Goal: Information Seeking & Learning: Learn about a topic

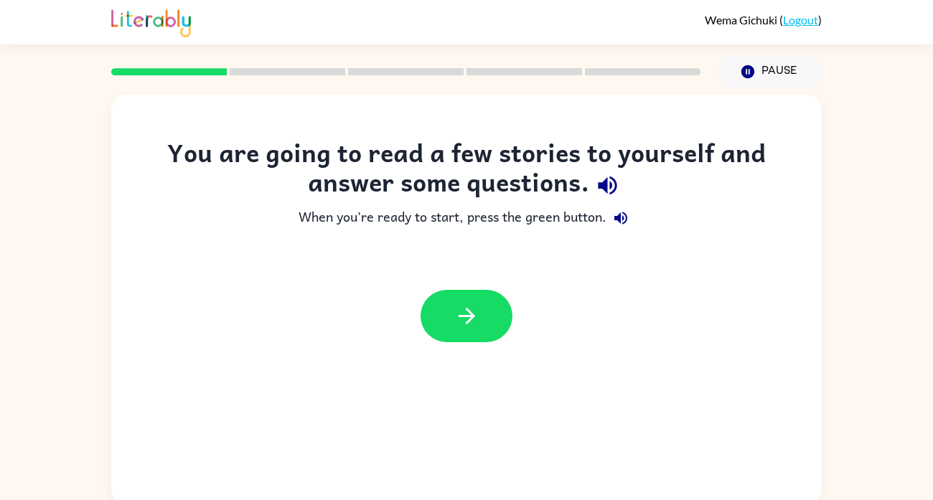
click at [426, 322] on button "button" at bounding box center [466, 316] width 92 height 52
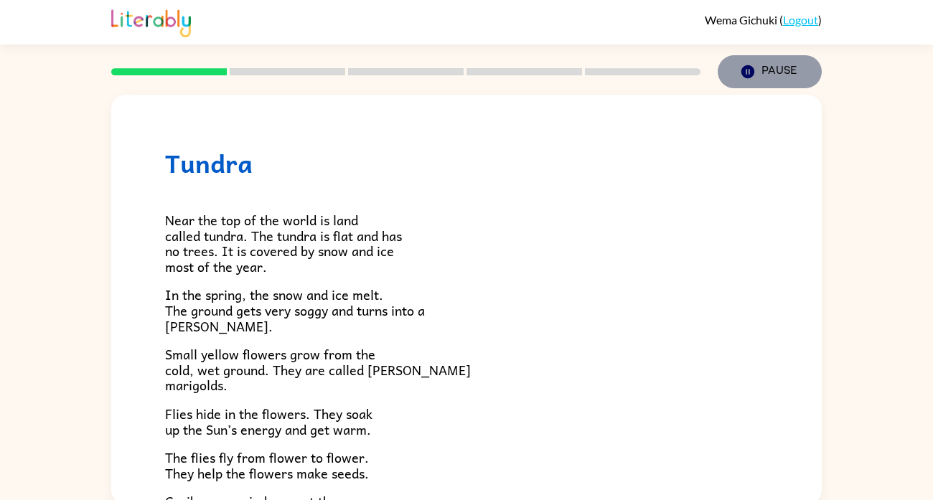
click at [768, 71] on button "Pause Pause" at bounding box center [769, 71] width 104 height 33
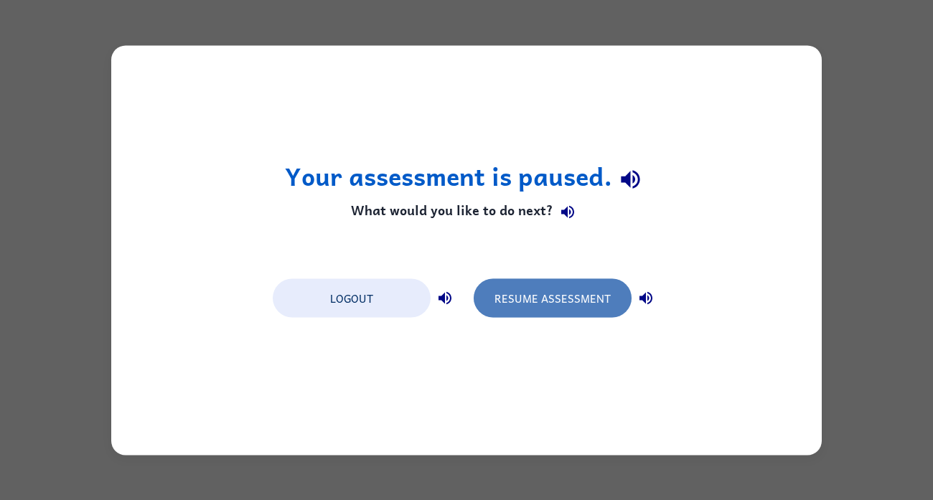
click at [585, 299] on button "Resume Assessment" at bounding box center [552, 297] width 158 height 39
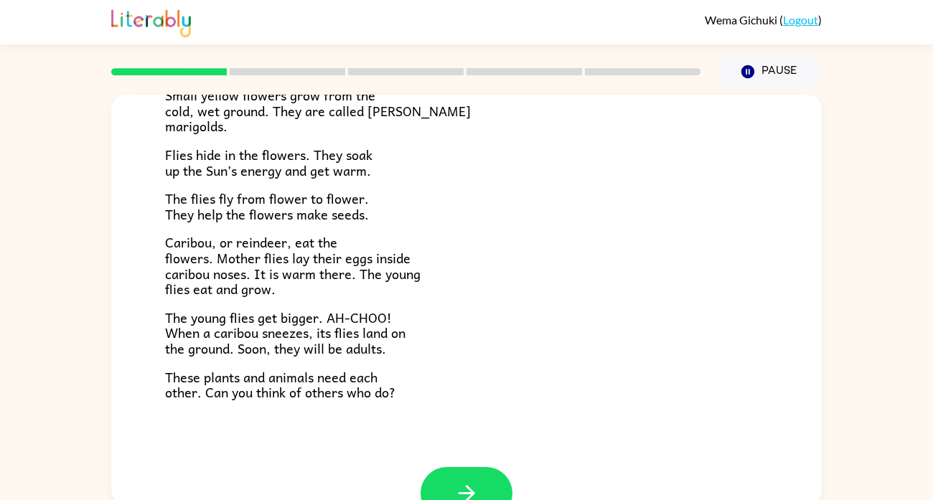
scroll to position [260, 0]
click at [468, 466] on button "button" at bounding box center [466, 492] width 92 height 52
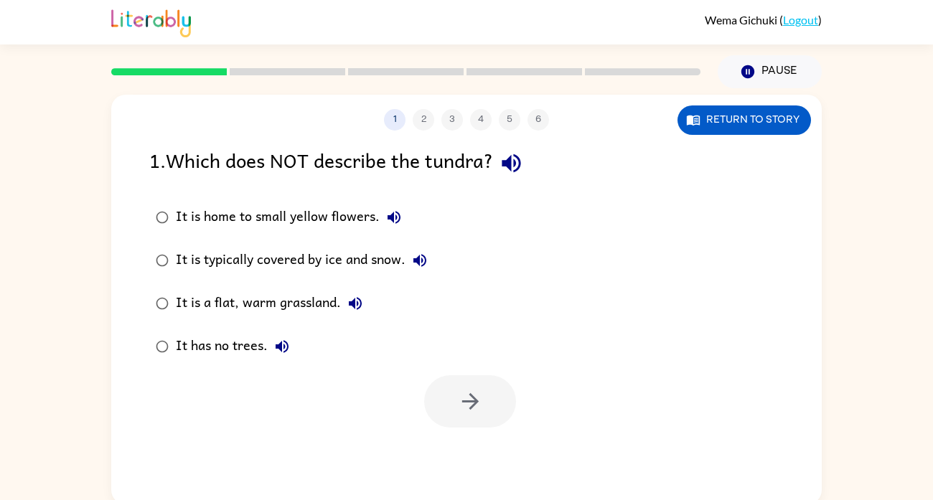
scroll to position [0, 0]
click at [176, 347] on div "It has no trees." at bounding box center [236, 346] width 121 height 29
click at [451, 385] on button "button" at bounding box center [470, 401] width 92 height 52
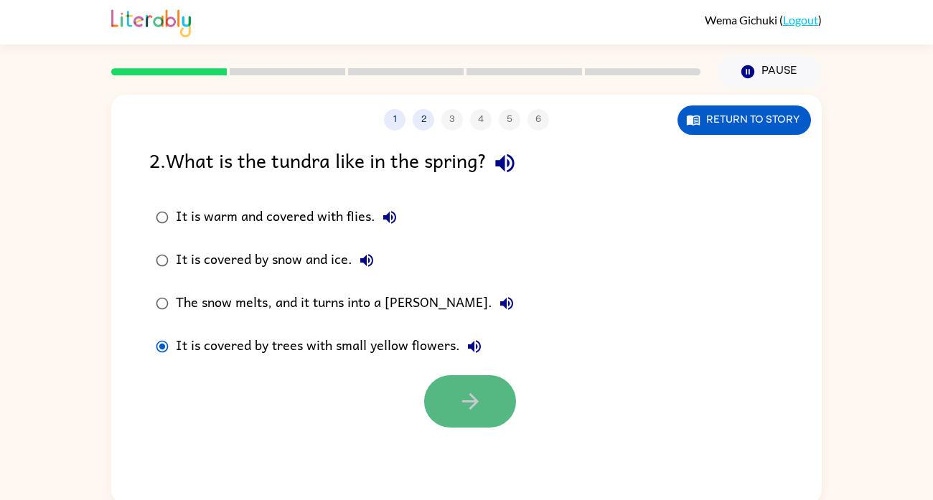
click at [476, 412] on icon "button" at bounding box center [470, 401] width 25 height 25
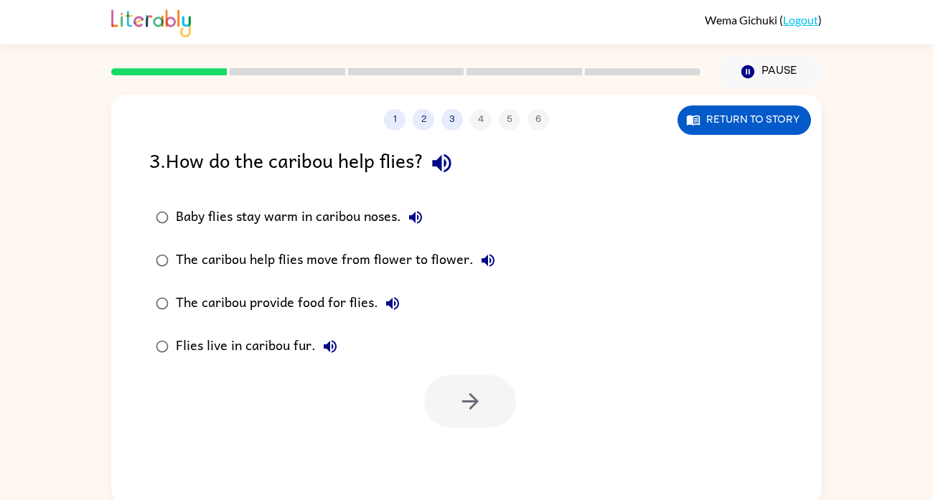
click at [476, 412] on div at bounding box center [470, 401] width 92 height 52
click at [501, 375] on div at bounding box center [470, 401] width 92 height 52
click at [479, 403] on icon "button" at bounding box center [470, 401] width 25 height 25
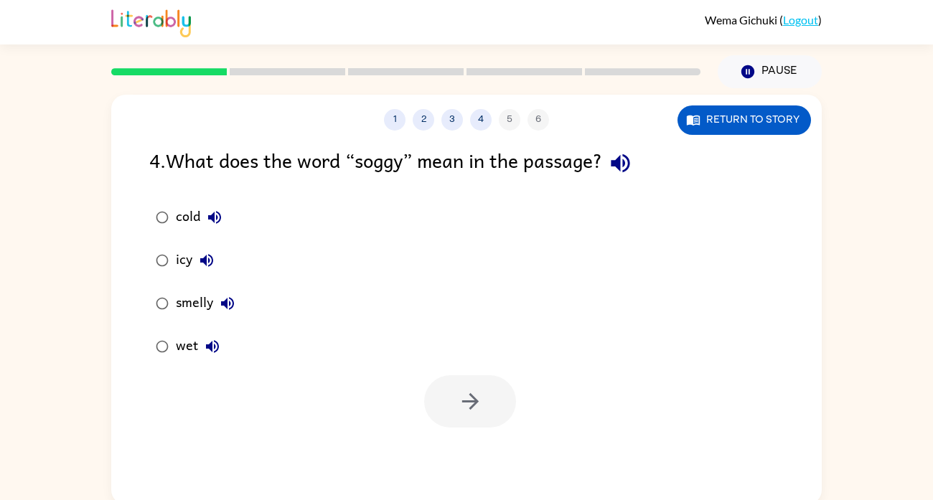
click at [212, 349] on icon "button" at bounding box center [212, 346] width 17 height 17
click at [178, 349] on div "wet" at bounding box center [201, 346] width 51 height 29
click at [484, 398] on button "button" at bounding box center [470, 401] width 92 height 52
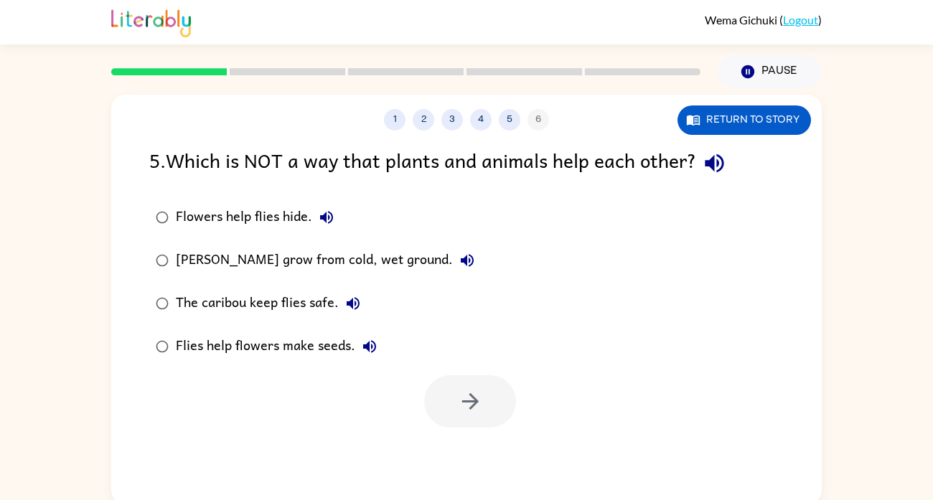
click at [262, 303] on div "The caribou keep flies safe." at bounding box center [272, 303] width 192 height 29
click at [488, 389] on button "button" at bounding box center [470, 401] width 92 height 52
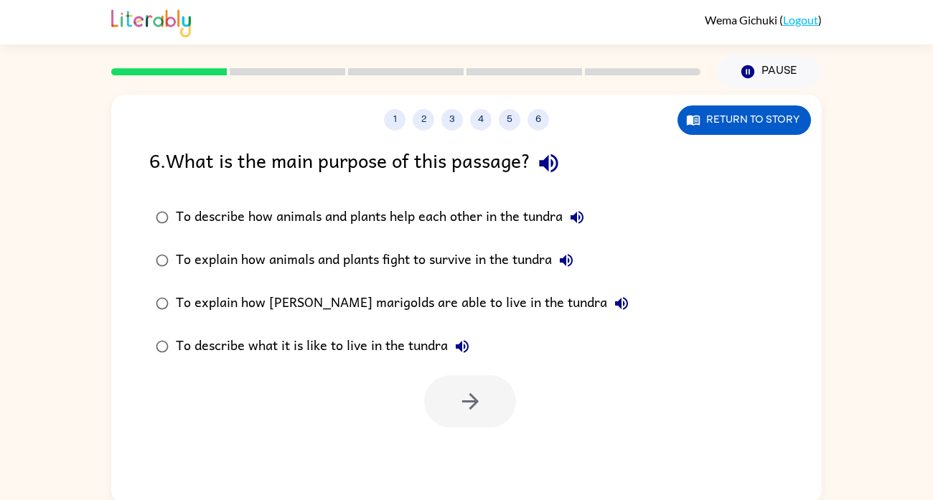
click at [442, 217] on div "To describe how animals and plants help each other in the tundra" at bounding box center [383, 217] width 415 height 29
click at [463, 367] on label "To describe what it is like to live in the tundra" at bounding box center [391, 346] width 501 height 43
click at [466, 400] on icon "button" at bounding box center [469, 401] width 17 height 17
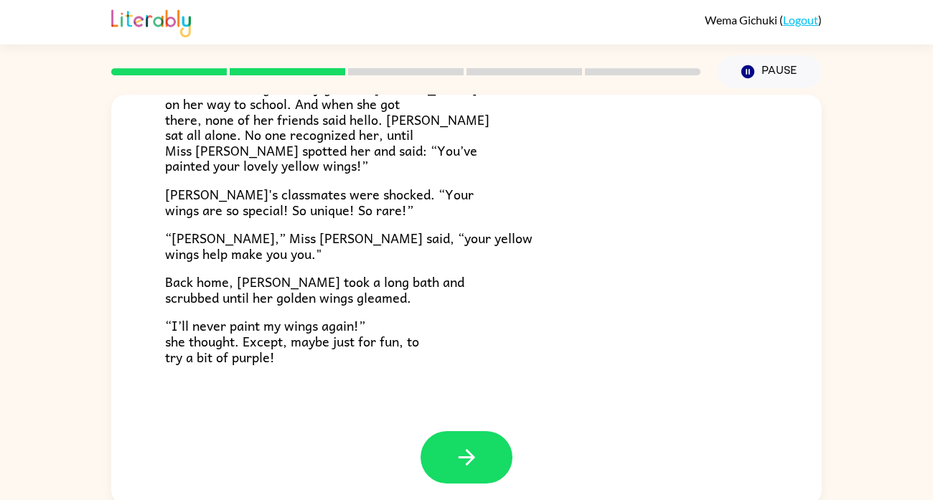
scroll to position [5, 0]
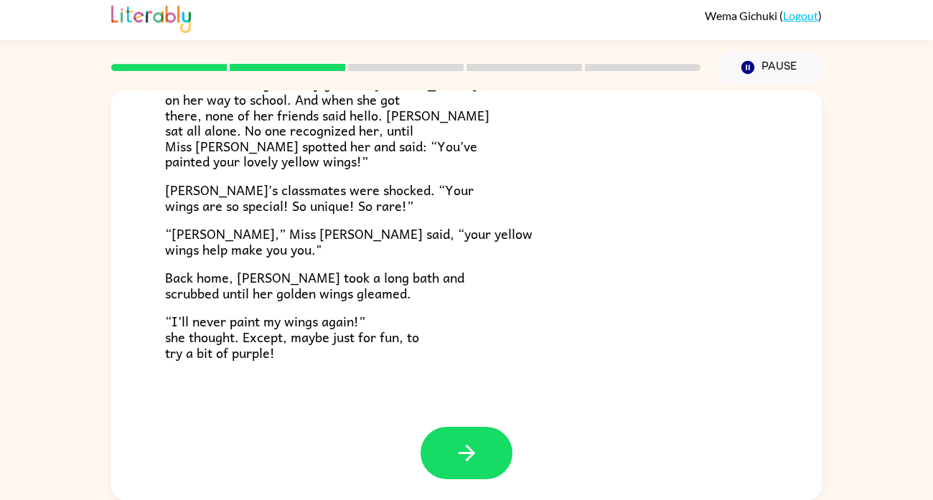
click at [498, 476] on div at bounding box center [466, 453] width 92 height 52
click at [496, 461] on button "button" at bounding box center [466, 453] width 92 height 52
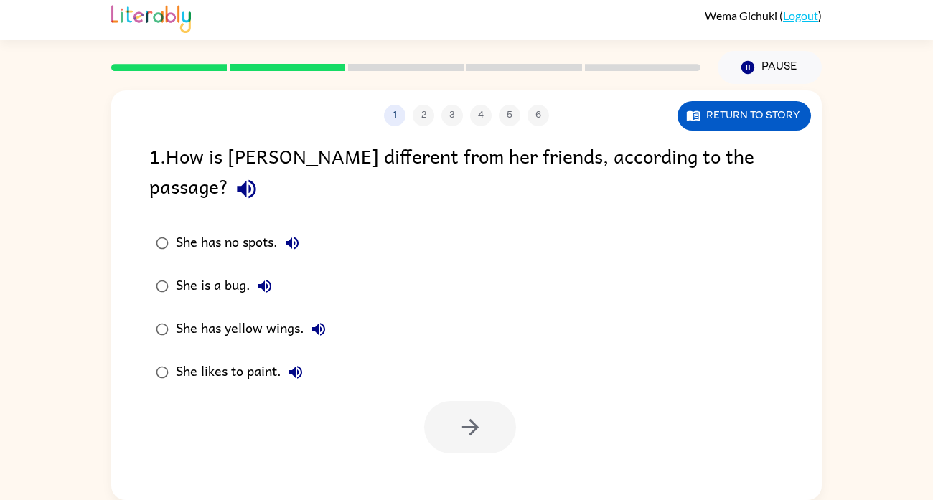
click at [325, 44] on div at bounding box center [406, 67] width 606 height 50
click at [338, 81] on div at bounding box center [406, 67] width 606 height 50
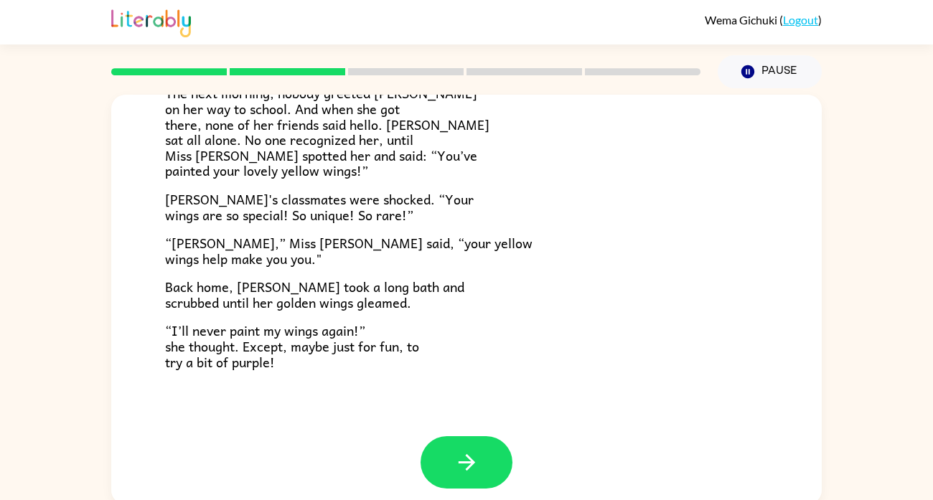
scroll to position [400, 0]
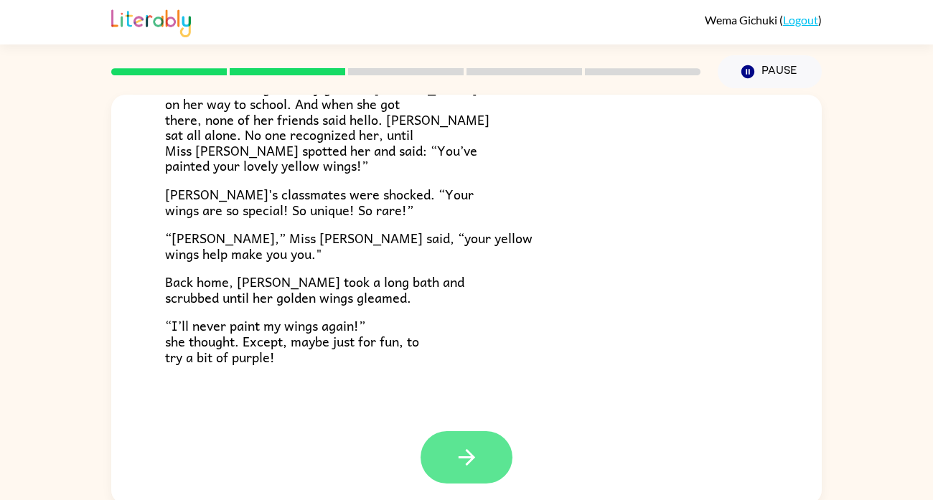
click at [466, 455] on icon "button" at bounding box center [466, 457] width 25 height 25
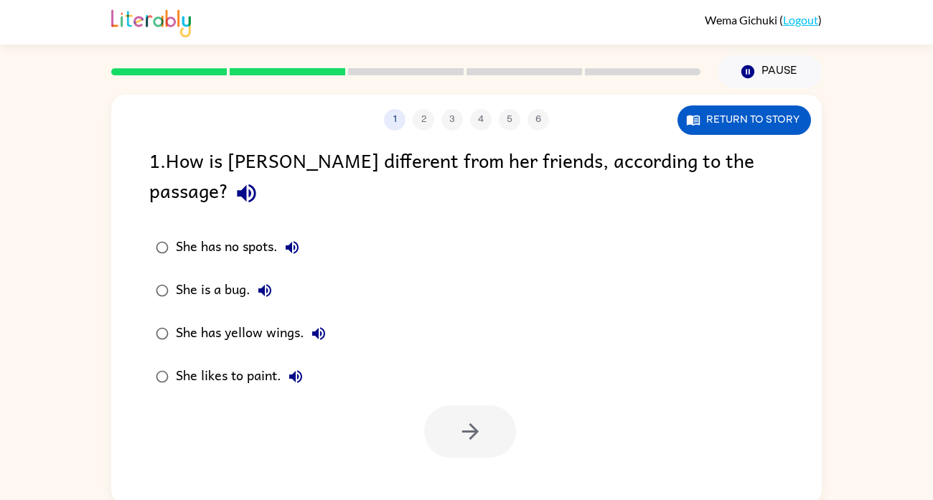
scroll to position [0, 0]
click at [475, 419] on icon "button" at bounding box center [470, 431] width 25 height 25
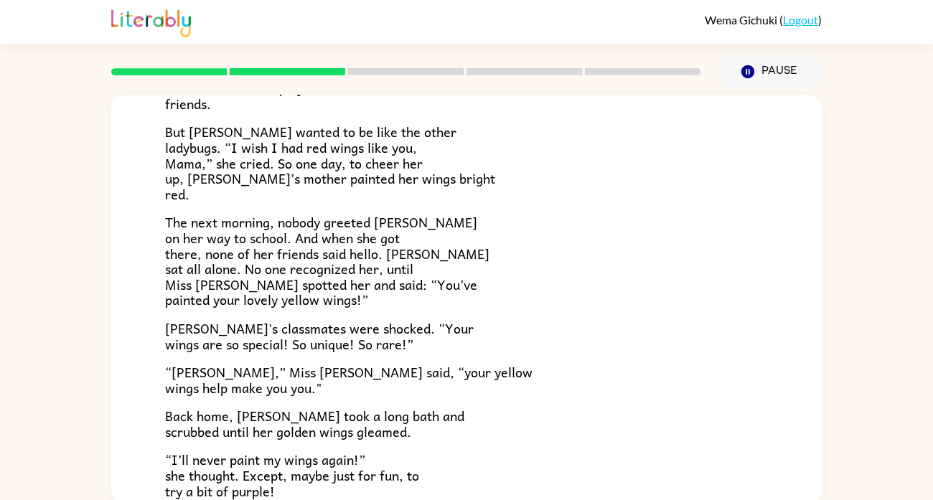
scroll to position [400, 0]
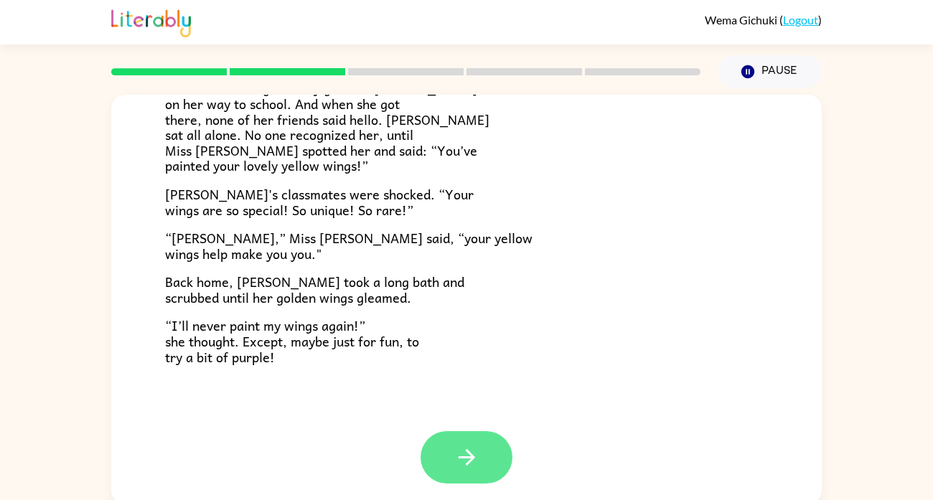
click at [468, 456] on icon "button" at bounding box center [466, 457] width 17 height 17
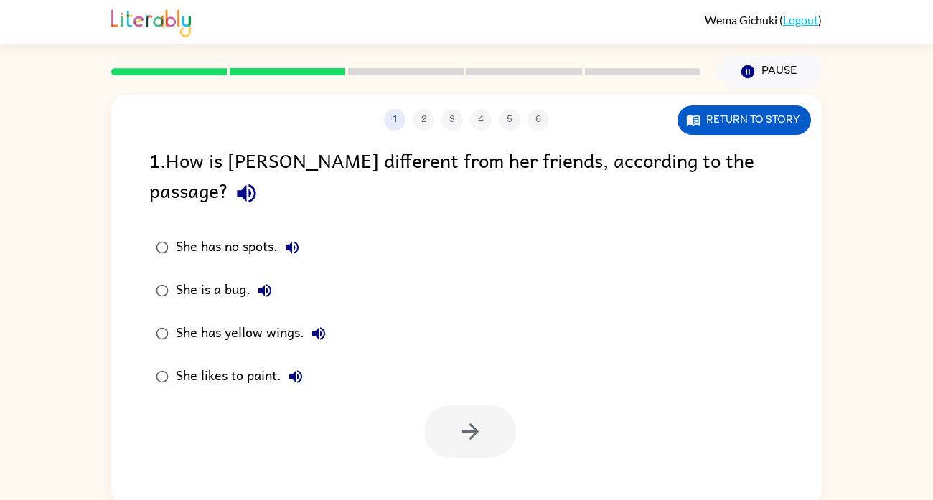
scroll to position [0, 0]
click at [484, 424] on button "button" at bounding box center [470, 431] width 92 height 52
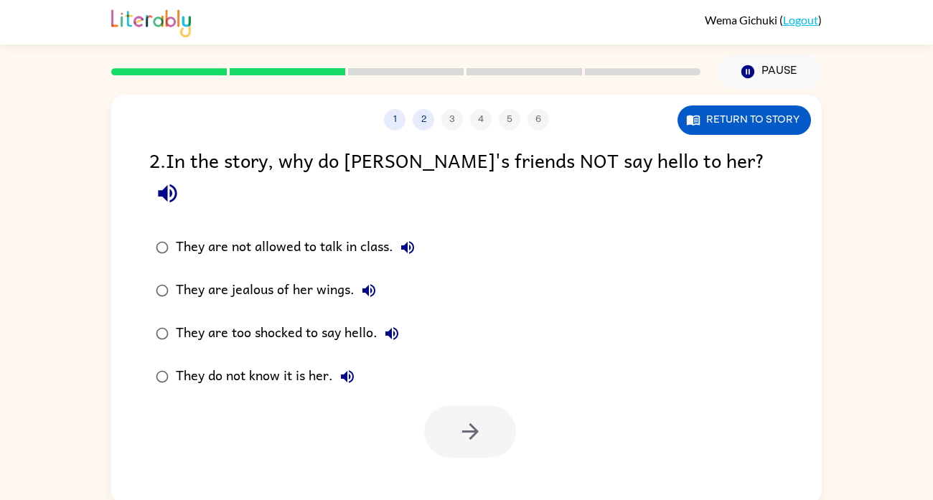
scroll to position [5, 0]
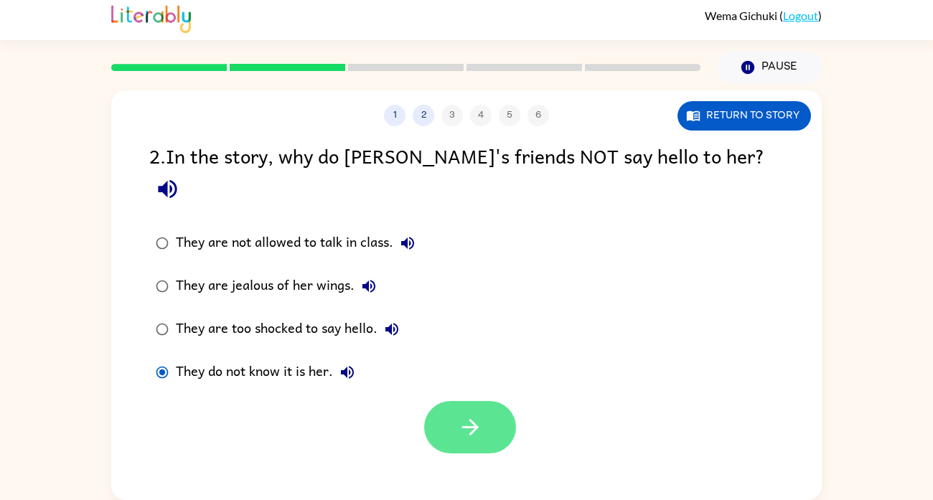
click at [458, 415] on icon "button" at bounding box center [470, 427] width 25 height 25
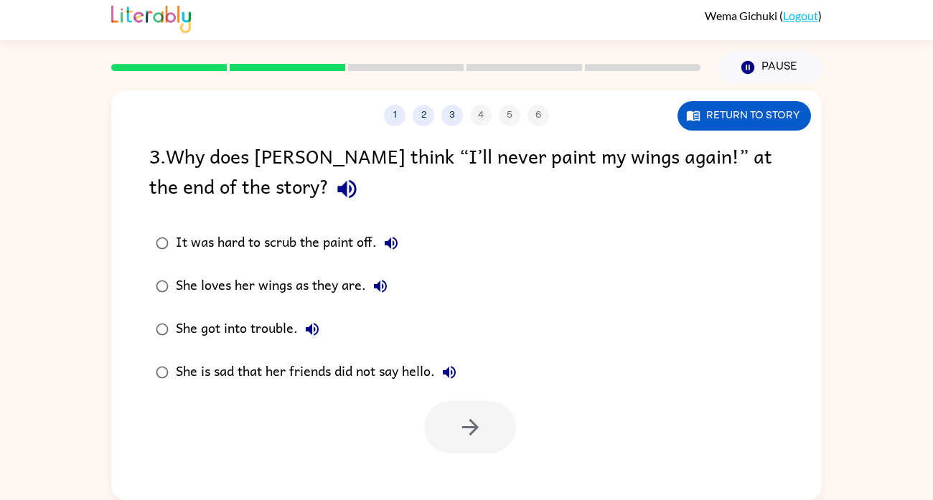
click at [352, 261] on label "It was hard to scrub the paint off." at bounding box center [305, 243] width 329 height 43
click at [446, 444] on button "button" at bounding box center [470, 427] width 92 height 52
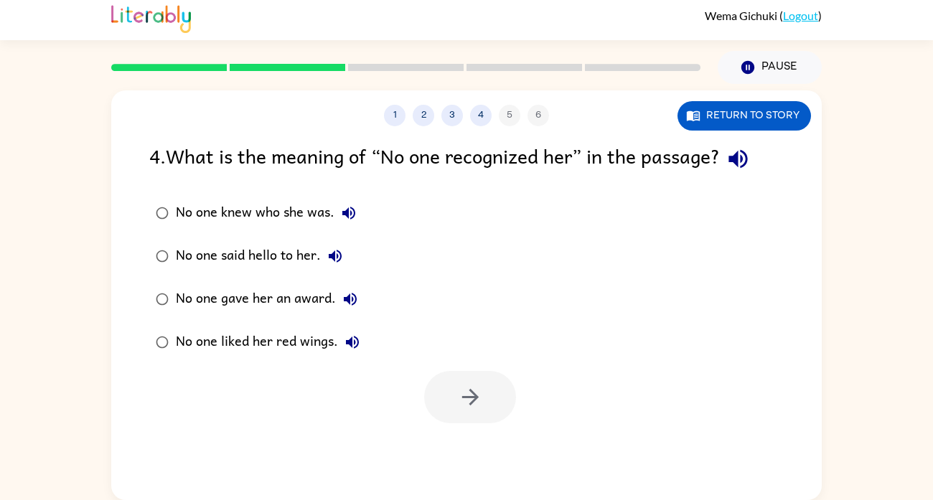
click at [341, 215] on icon "button" at bounding box center [348, 212] width 17 height 17
click at [317, 192] on label "No one knew who she was." at bounding box center [257, 213] width 232 height 43
click at [509, 402] on button "button" at bounding box center [470, 397] width 92 height 52
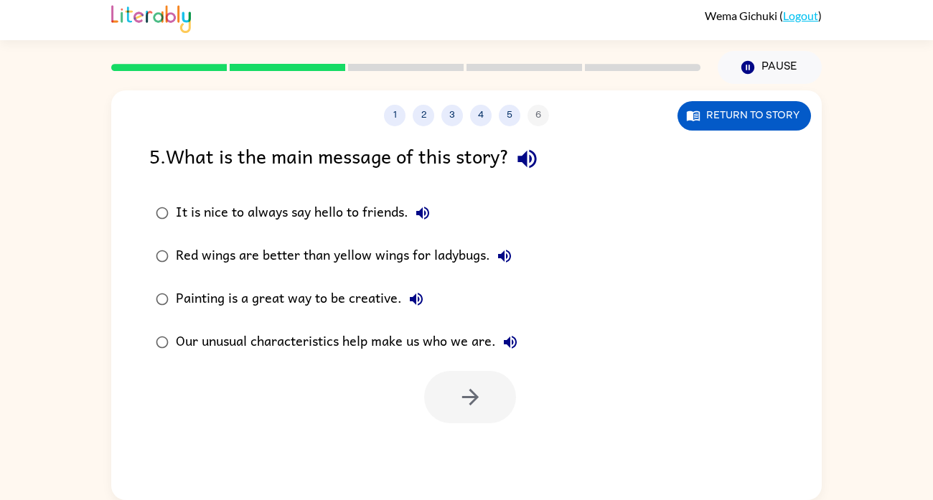
click at [349, 222] on div "It is nice to always say hello to friends." at bounding box center [306, 213] width 261 height 29
click at [484, 396] on button "button" at bounding box center [470, 397] width 92 height 52
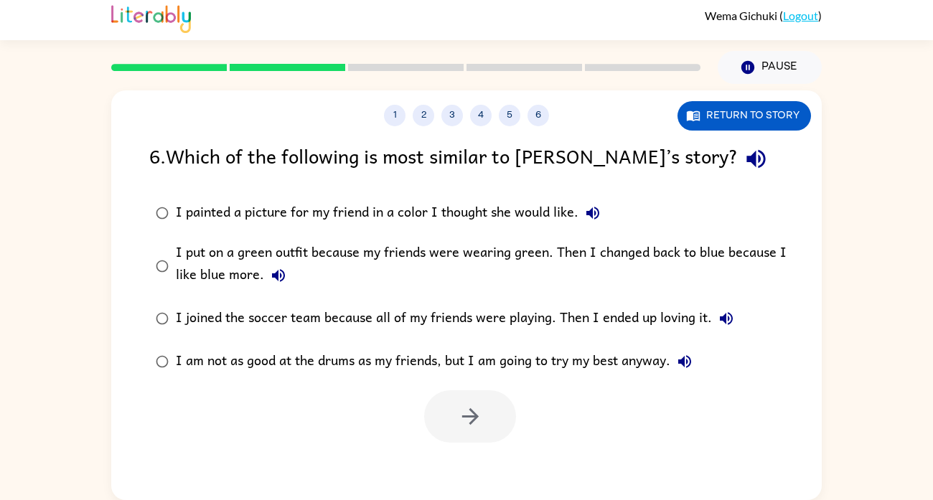
click at [457, 259] on div "I put on a green outfit because my friends were wearing green. Then I changed b…" at bounding box center [489, 266] width 627 height 48
click at [496, 423] on button "button" at bounding box center [470, 416] width 92 height 52
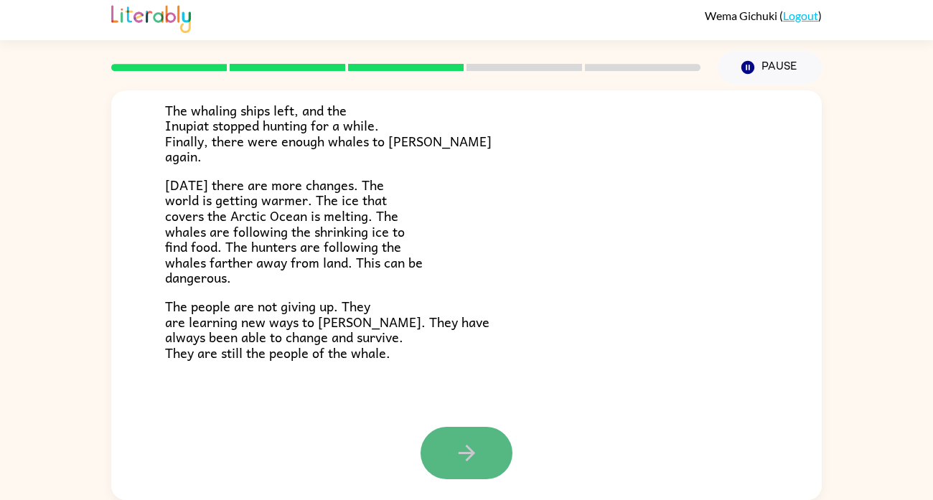
click at [449, 453] on button "button" at bounding box center [466, 453] width 92 height 52
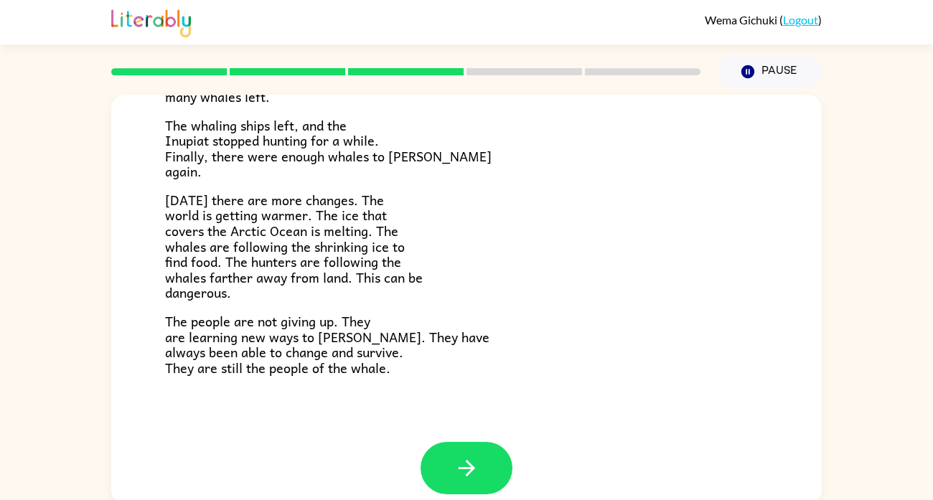
scroll to position [483, 0]
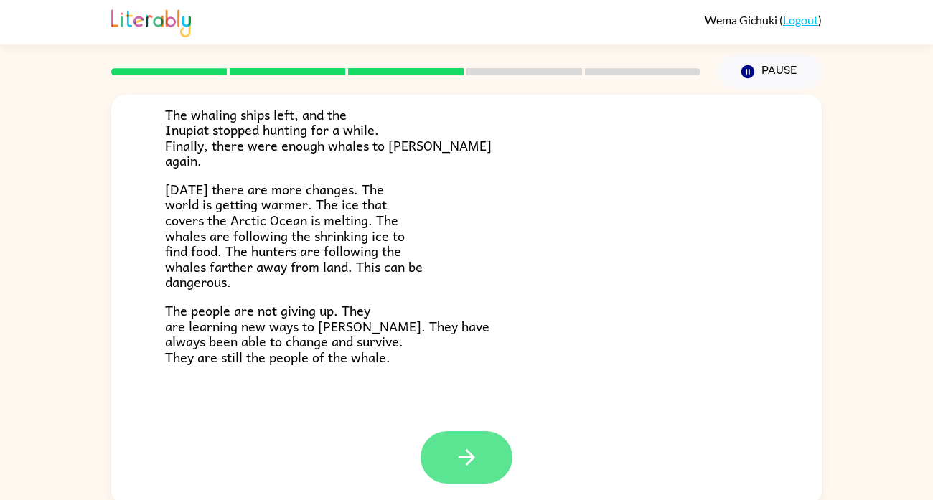
click at [476, 457] on icon "button" at bounding box center [466, 457] width 25 height 25
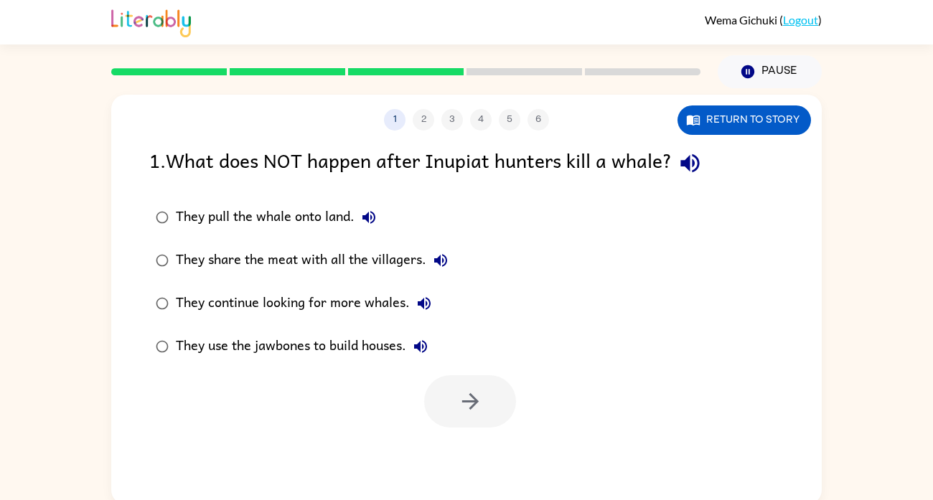
scroll to position [0, 0]
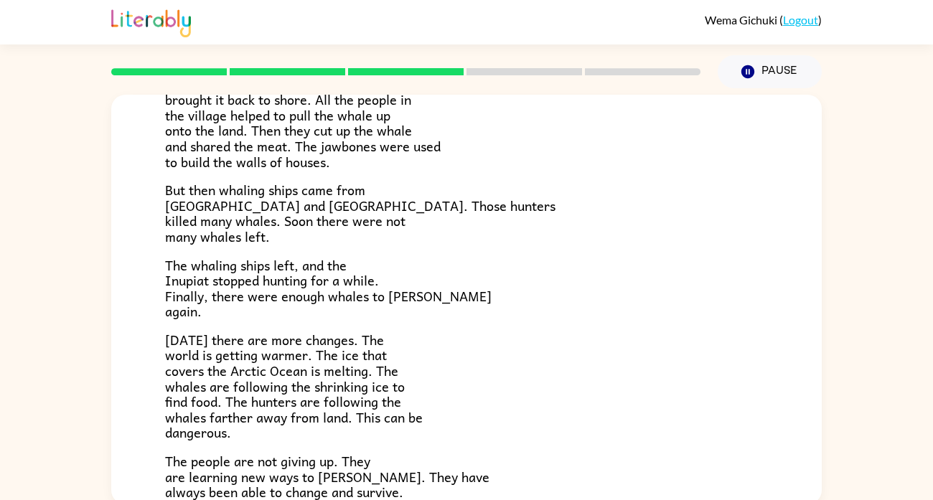
scroll to position [483, 0]
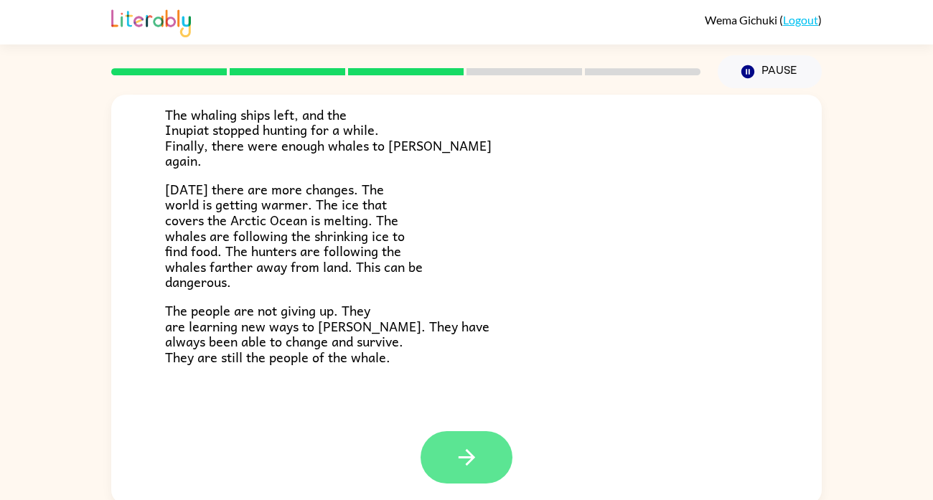
click at [484, 466] on button "button" at bounding box center [466, 457] width 92 height 52
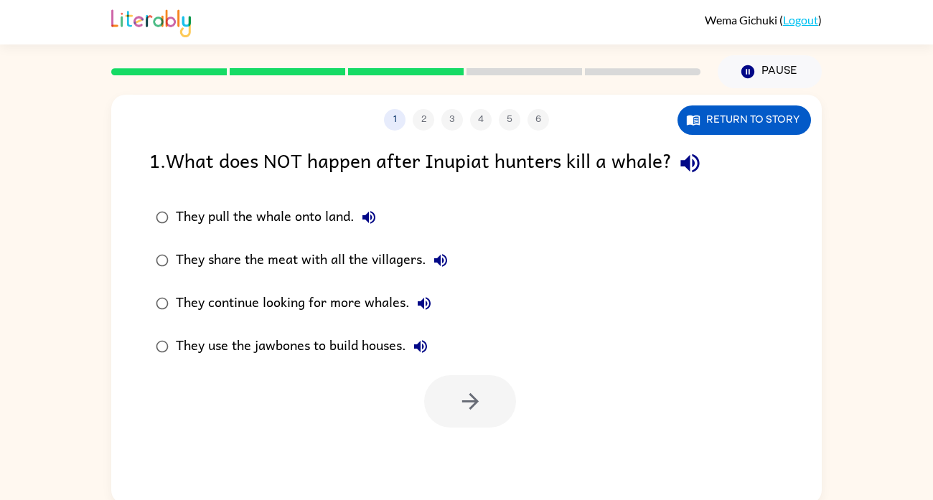
scroll to position [0, 0]
click at [484, 413] on button "button" at bounding box center [470, 401] width 92 height 52
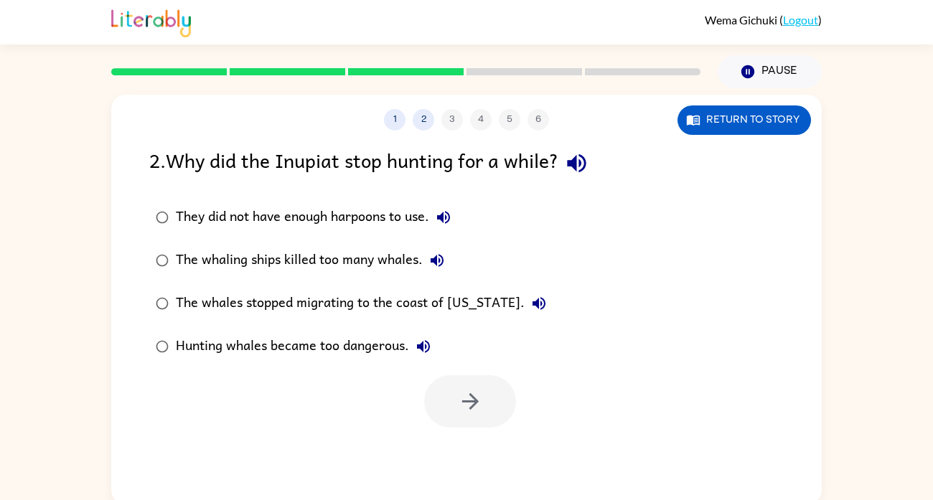
scroll to position [5, 0]
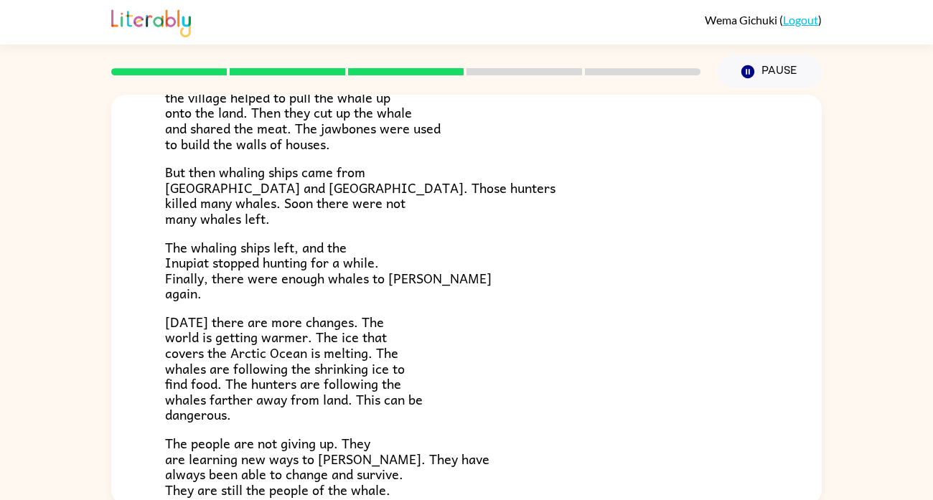
scroll to position [483, 0]
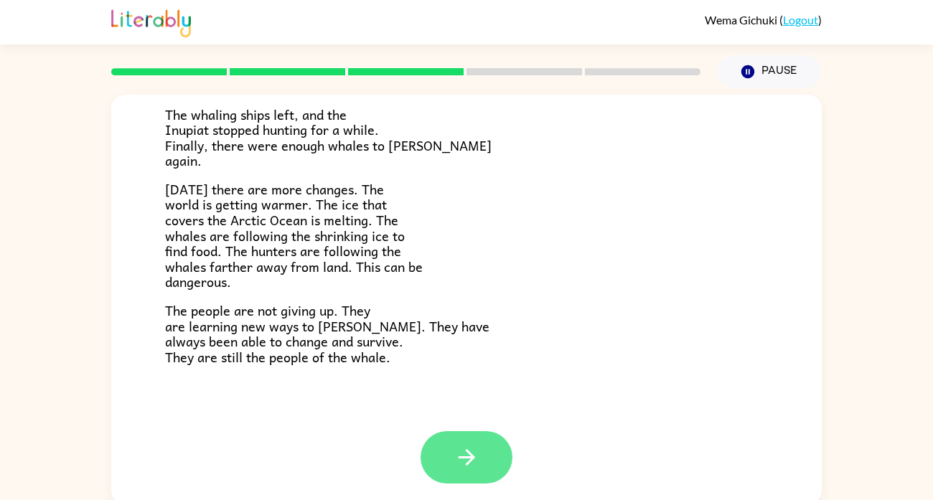
click at [472, 473] on button "button" at bounding box center [466, 457] width 92 height 52
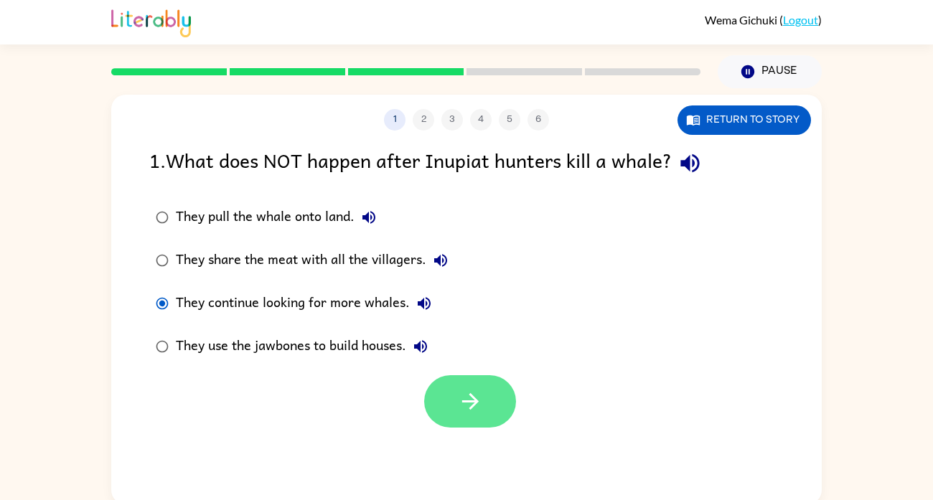
click at [474, 400] on icon "button" at bounding box center [469, 401] width 17 height 17
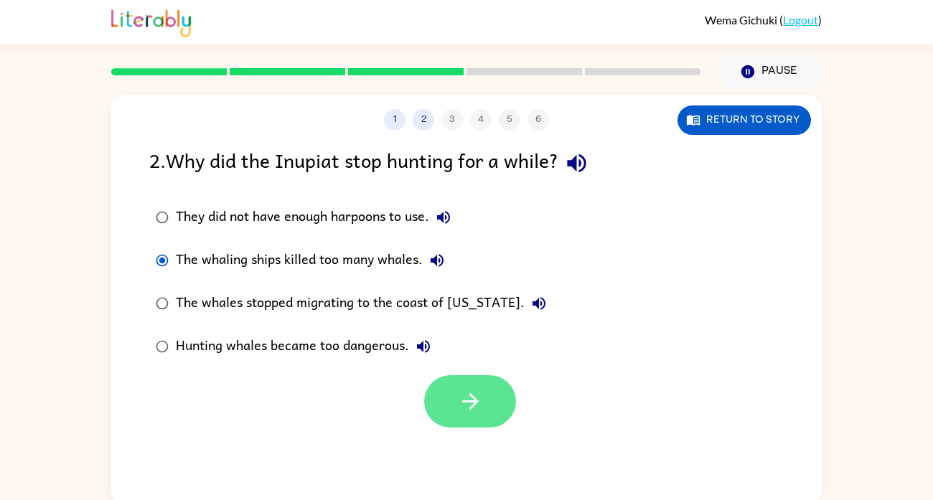
click at [481, 408] on icon "button" at bounding box center [470, 401] width 25 height 25
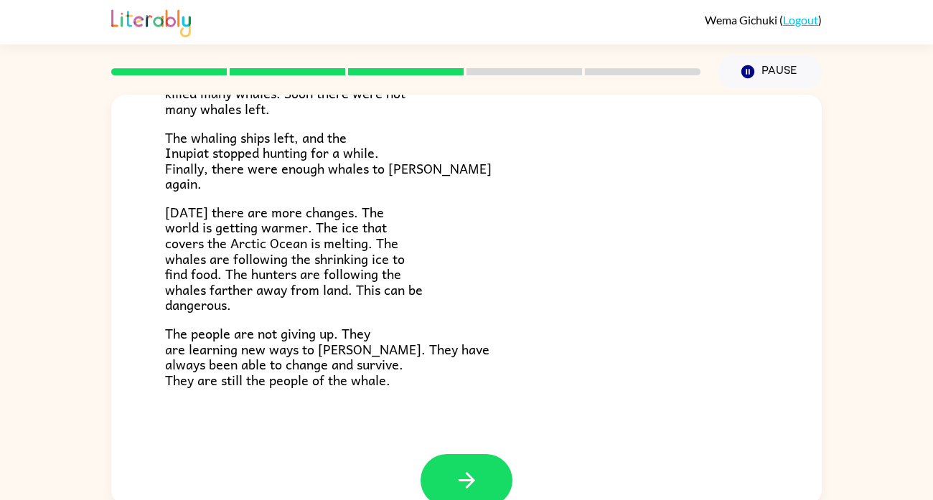
scroll to position [483, 0]
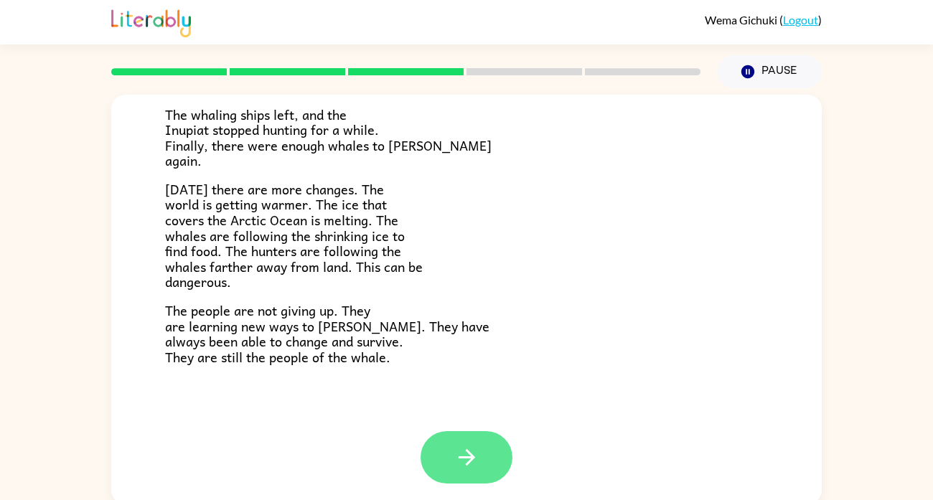
click at [489, 478] on button "button" at bounding box center [466, 457] width 92 height 52
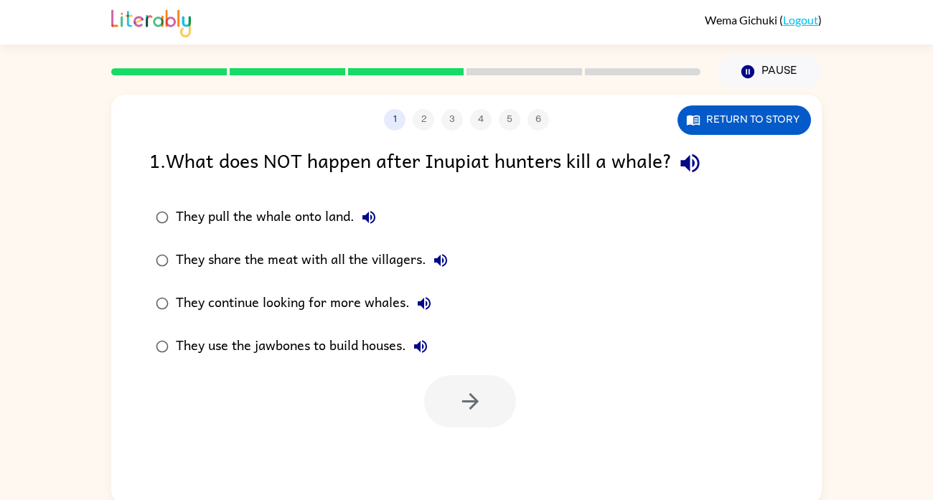
scroll to position [0, 0]
click at [473, 413] on icon "button" at bounding box center [470, 401] width 25 height 25
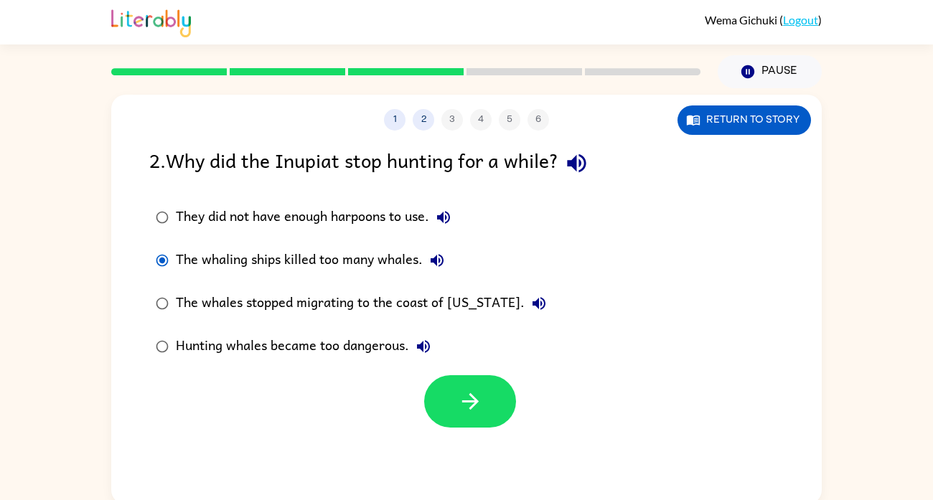
click at [502, 376] on div at bounding box center [470, 401] width 92 height 52
click at [456, 363] on label "Hunting whales became too dangerous." at bounding box center [350, 346] width 419 height 43
click at [483, 423] on button "button" at bounding box center [470, 401] width 92 height 52
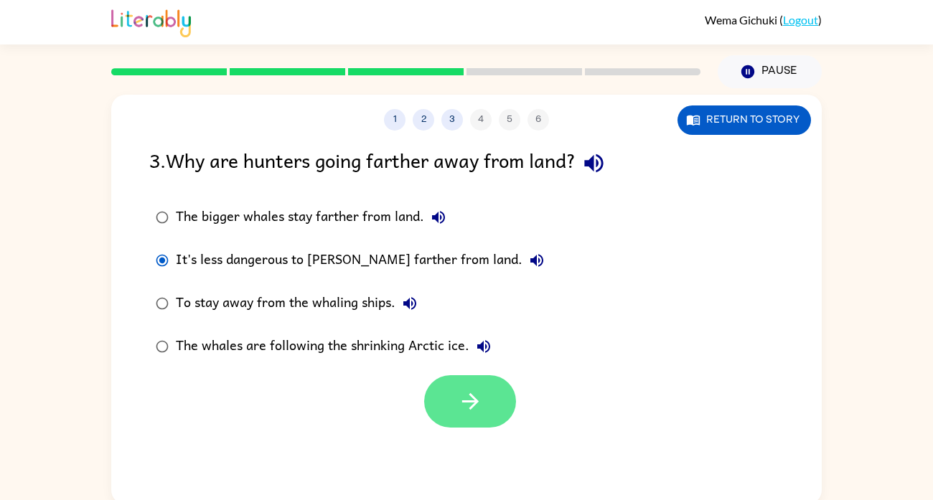
click at [474, 423] on button "button" at bounding box center [470, 401] width 92 height 52
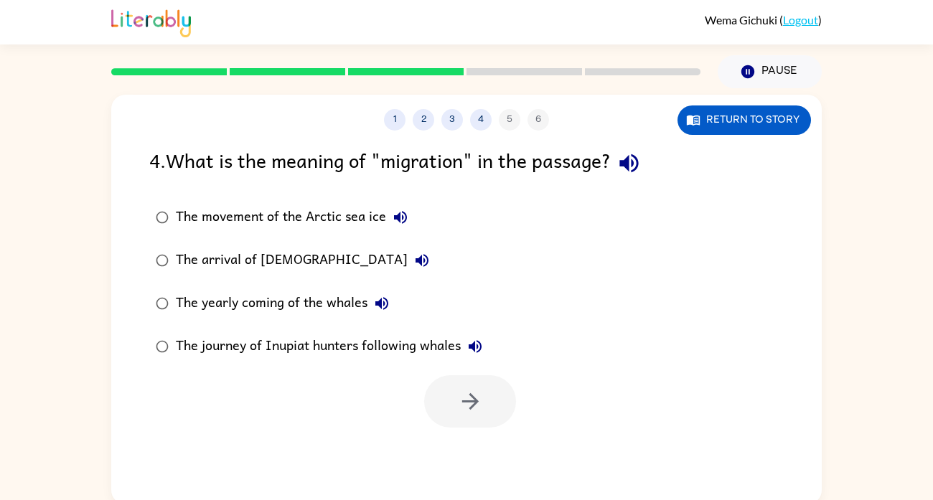
click at [338, 295] on div "The yearly coming of the whales" at bounding box center [286, 303] width 220 height 29
click at [488, 402] on button "button" at bounding box center [470, 401] width 92 height 52
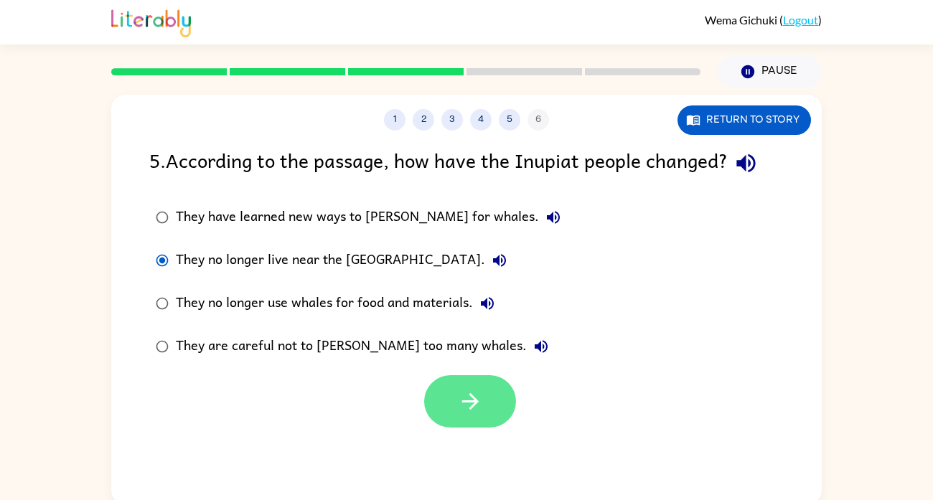
click at [493, 404] on button "button" at bounding box center [470, 401] width 92 height 52
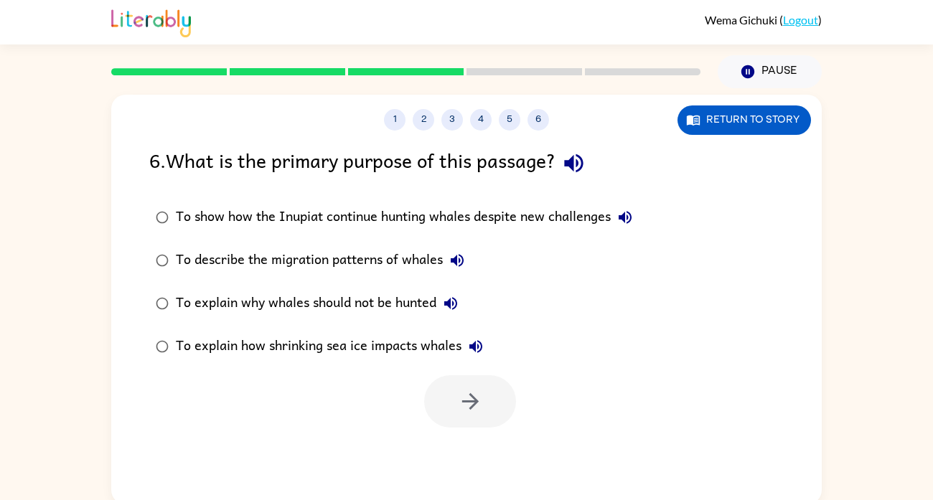
click at [539, 253] on label "To describe the migration patterns of whales" at bounding box center [393, 260] width 505 height 43
click at [576, 207] on div "To show how the Inupiat continue hunting whales despite new challenges" at bounding box center [407, 217] width 463 height 29
click at [481, 385] on button "button" at bounding box center [470, 401] width 92 height 52
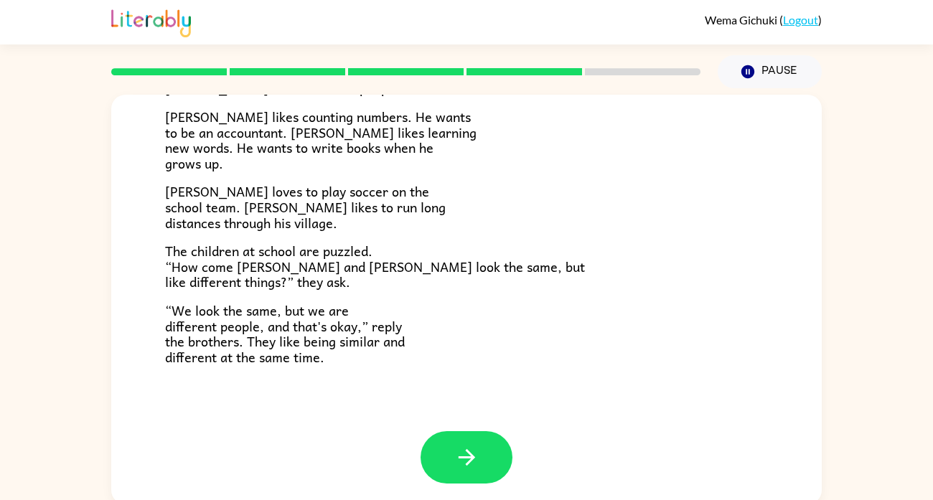
scroll to position [311, 0]
click at [490, 439] on button "button" at bounding box center [466, 456] width 92 height 52
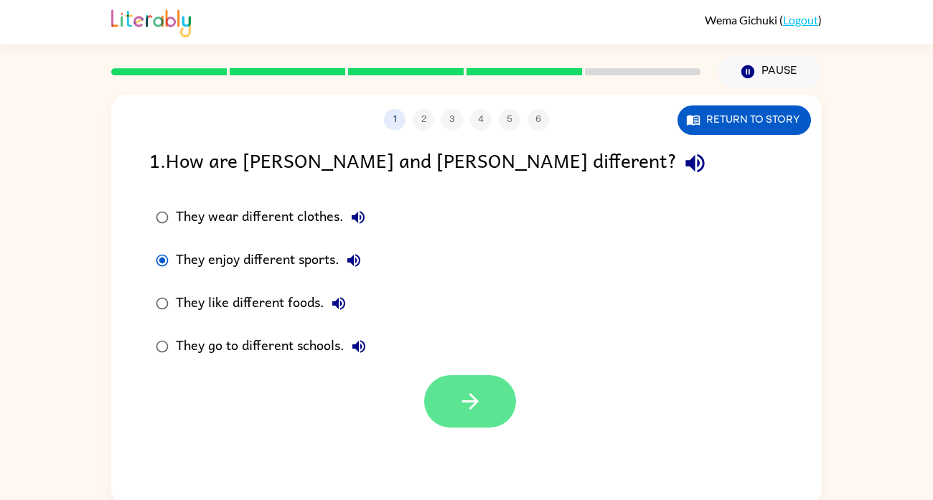
click at [496, 420] on button "button" at bounding box center [470, 401] width 92 height 52
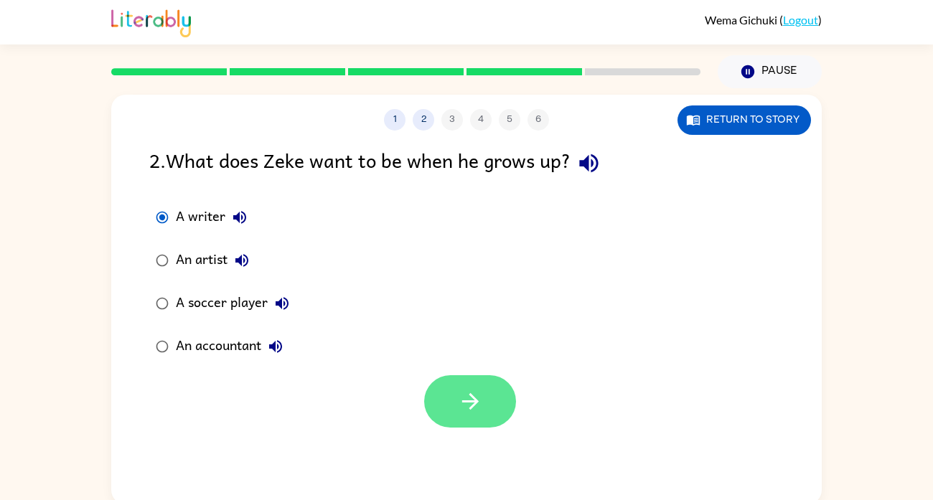
click at [466, 410] on icon "button" at bounding box center [470, 401] width 25 height 25
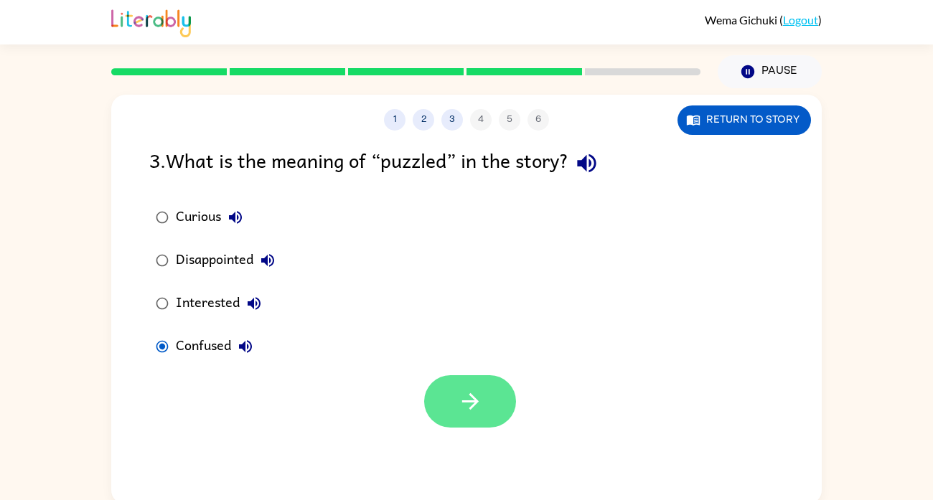
click at [451, 397] on button "button" at bounding box center [470, 401] width 92 height 52
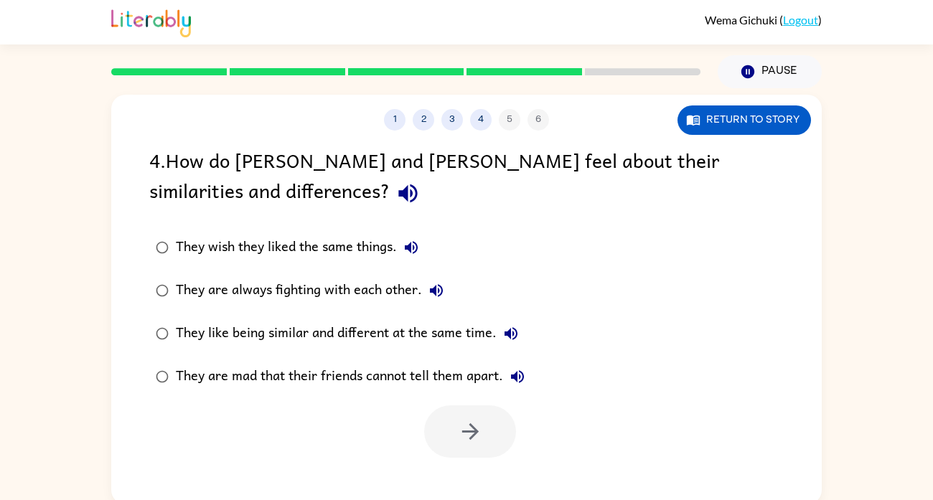
click at [292, 333] on div "They like being similar and different at the same time." at bounding box center [350, 333] width 349 height 29
click at [453, 423] on button "button" at bounding box center [470, 431] width 92 height 52
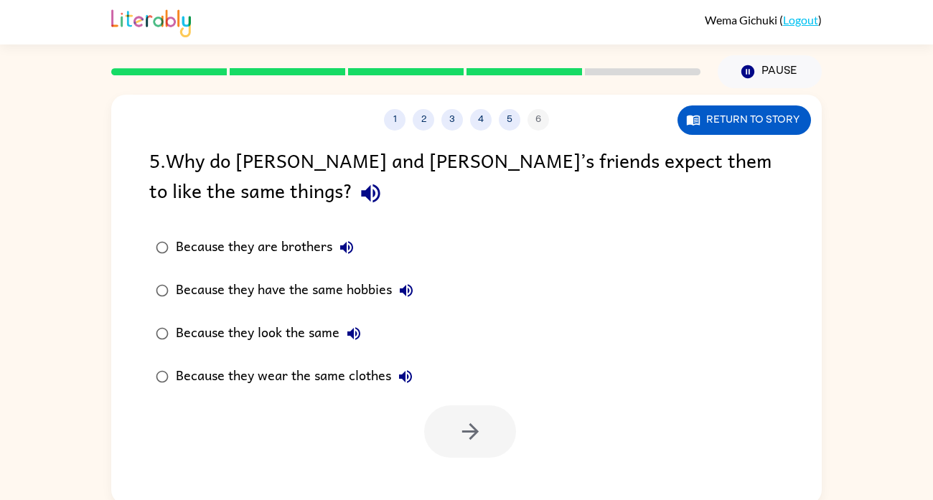
click at [325, 331] on div "Because they look the same" at bounding box center [272, 333] width 192 height 29
click at [469, 435] on icon "button" at bounding box center [470, 431] width 25 height 25
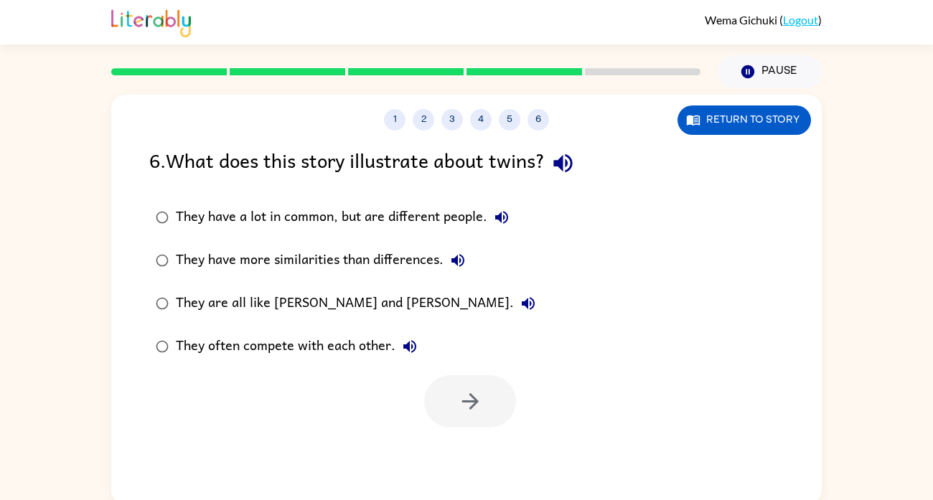
click at [393, 256] on div "They have more similarities than differences." at bounding box center [324, 260] width 296 height 29
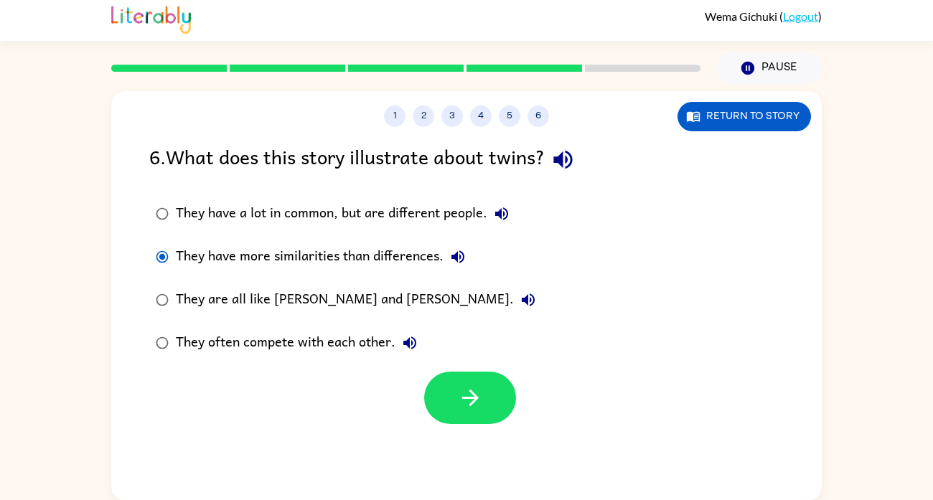
scroll to position [5, 0]
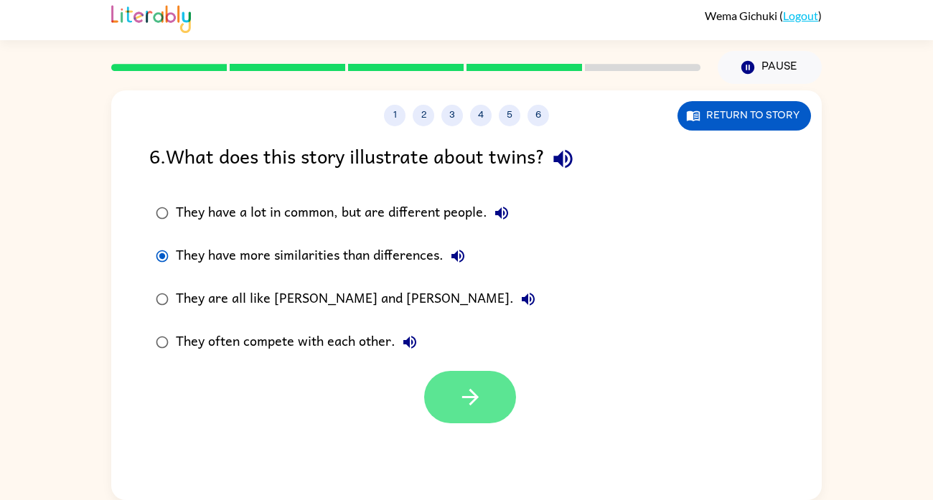
click at [453, 385] on button "button" at bounding box center [470, 397] width 92 height 52
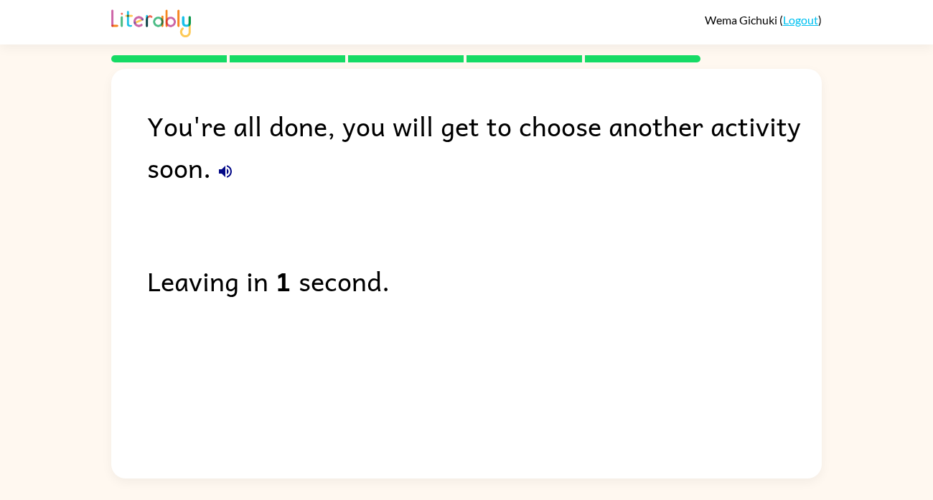
click at [214, 166] on button "button" at bounding box center [225, 171] width 29 height 29
